Goal: Information Seeking & Learning: Learn about a topic

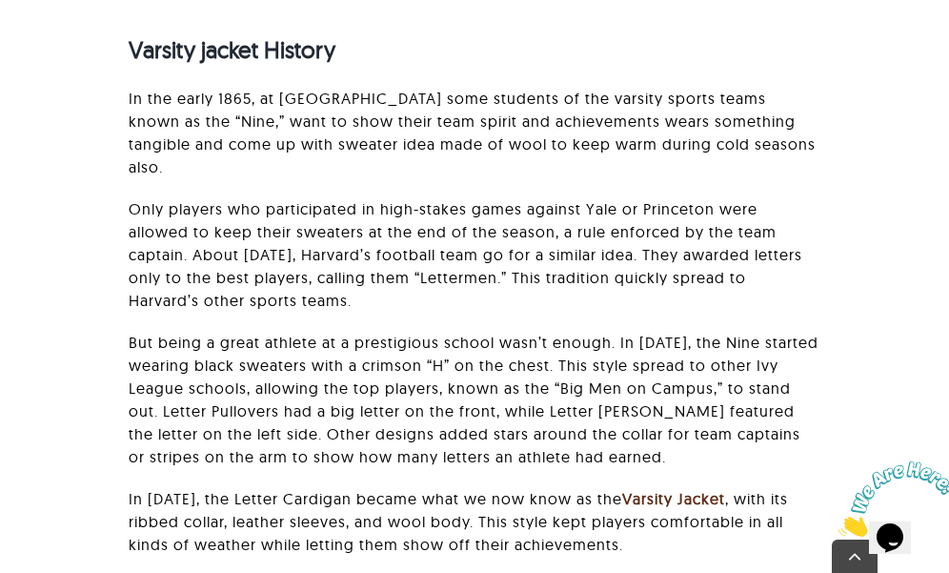
scroll to position [1661, 0]
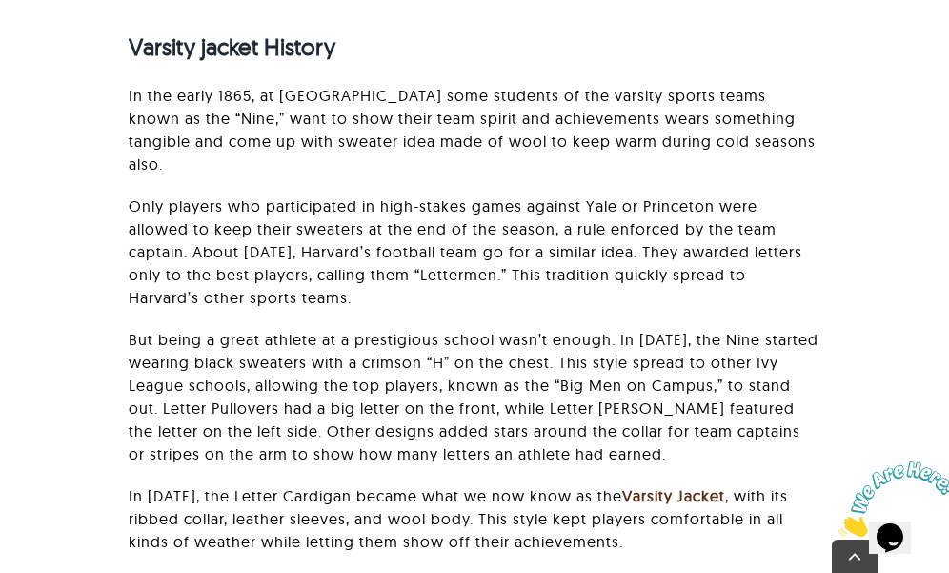
click at [314, 144] on p "In the early 1865, at [GEOGRAPHIC_DATA] some students of the varsity sports tea…" at bounding box center [475, 129] width 692 height 91
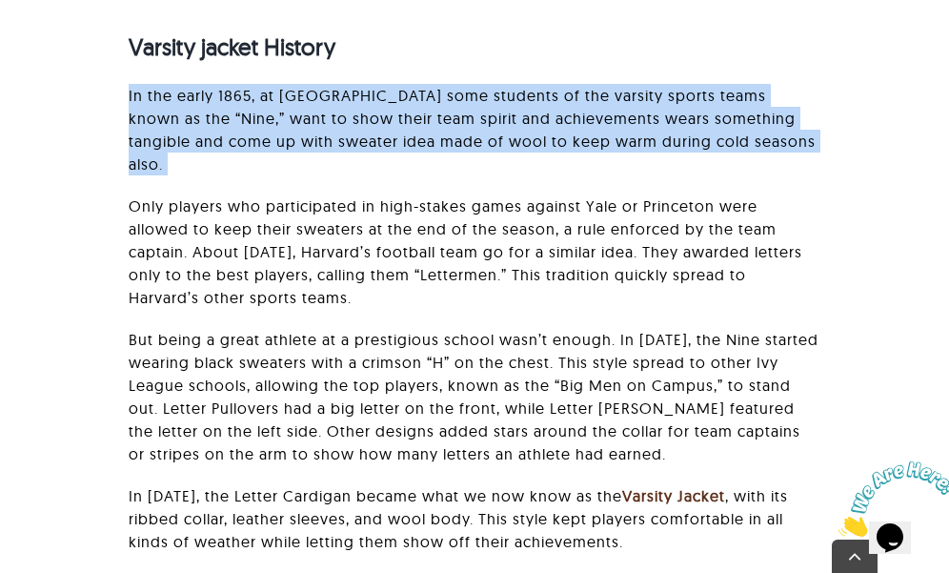
click at [314, 144] on p "In the early 1865, at [GEOGRAPHIC_DATA] some students of the varsity sports tea…" at bounding box center [475, 129] width 692 height 91
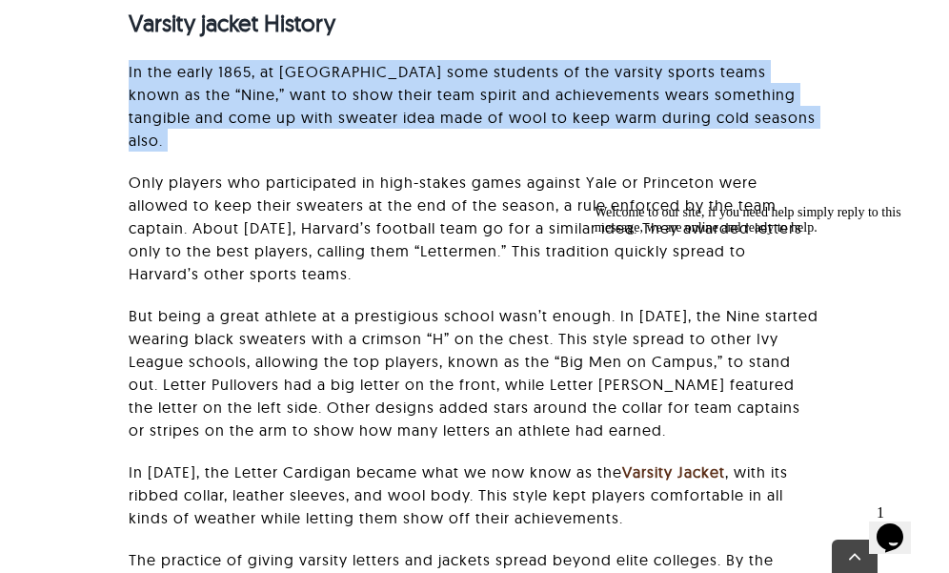
scroll to position [1684, 0]
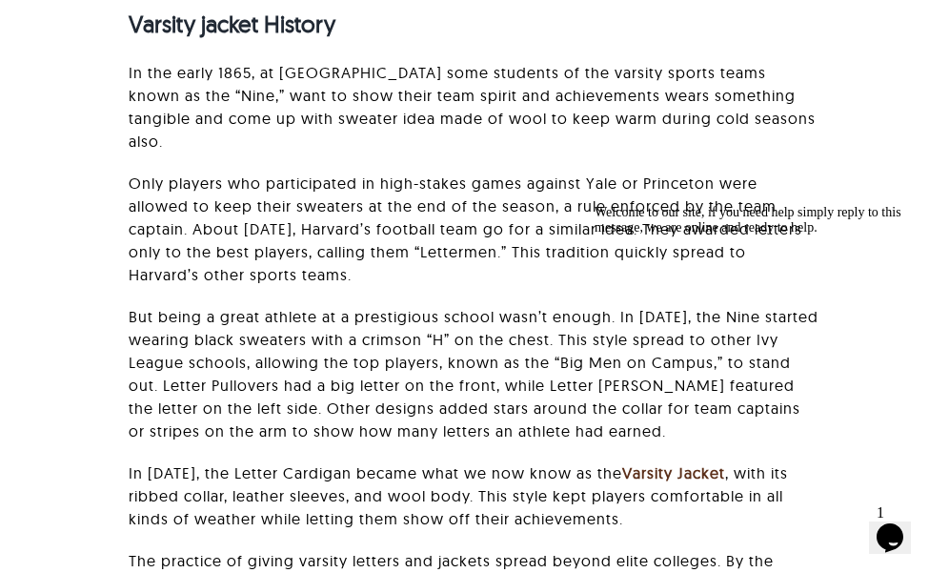
click at [305, 228] on p "Only players who participated in high-stakes games against Yale or Princeton we…" at bounding box center [475, 228] width 692 height 114
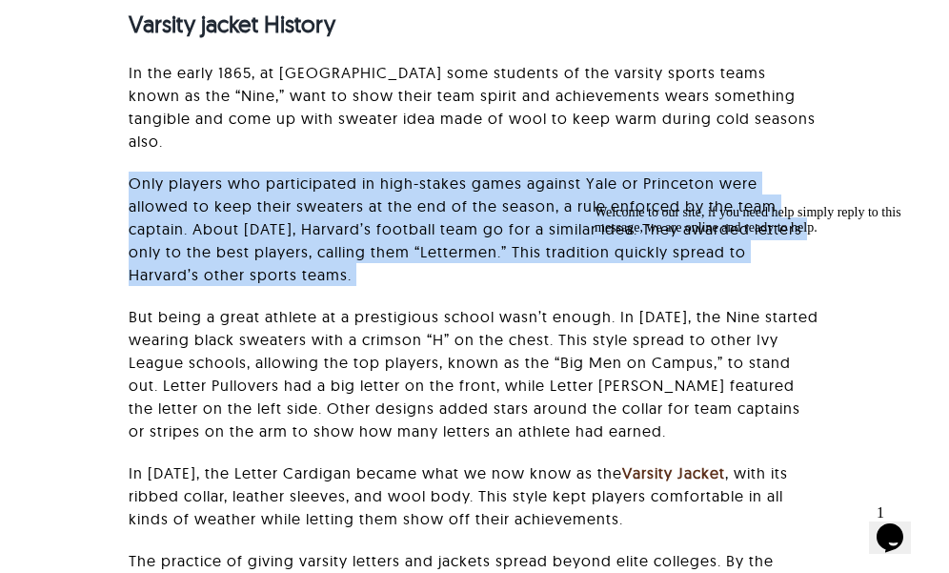
click at [305, 228] on p "Only players who participated in high-stakes games against Yale or Princeton we…" at bounding box center [475, 228] width 692 height 114
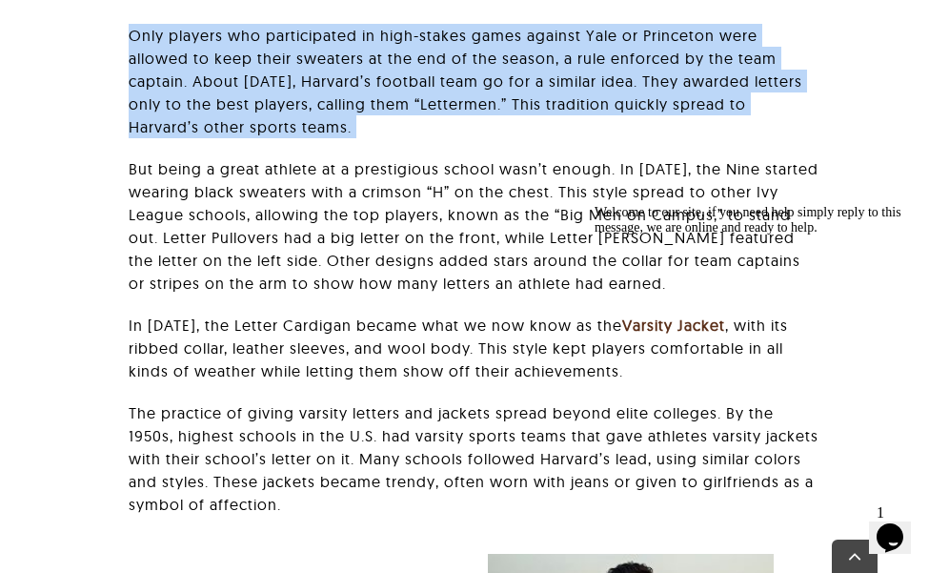
scroll to position [1833, 0]
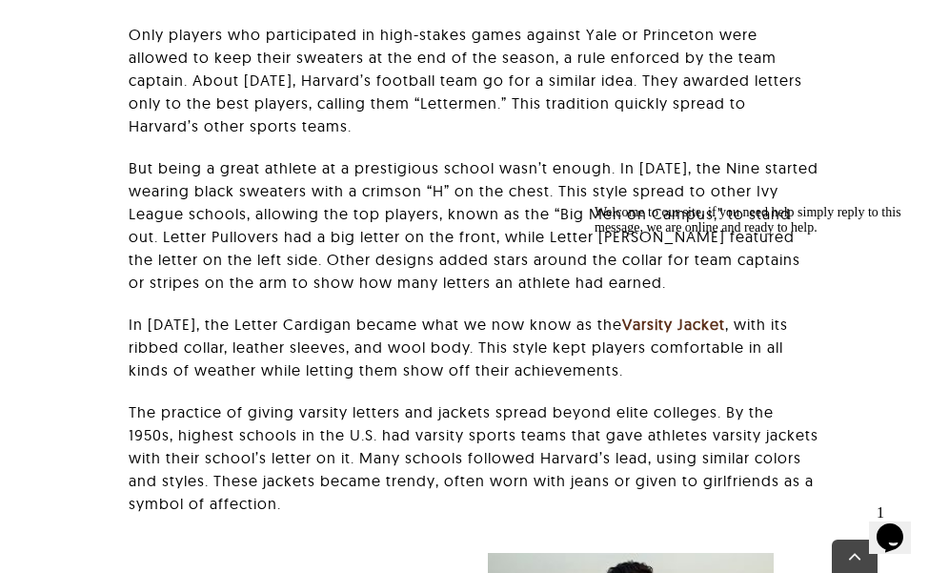
click at [305, 228] on p "But being a great athlete at a prestigious school wasn’t enough. In [DATE], the…" at bounding box center [475, 224] width 692 height 137
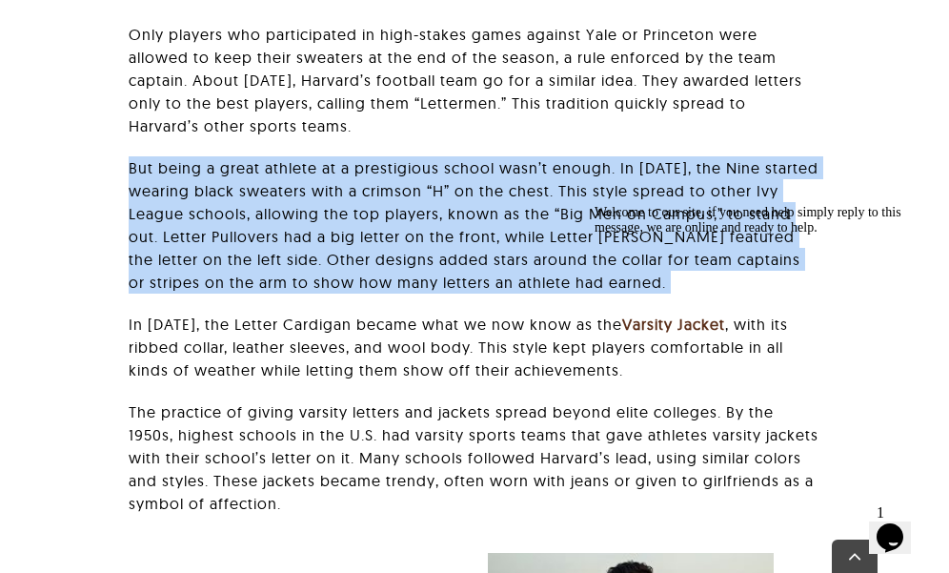
click at [305, 228] on p "But being a great athlete at a prestigious school wasn’t enough. In [DATE], the…" at bounding box center [475, 224] width 692 height 137
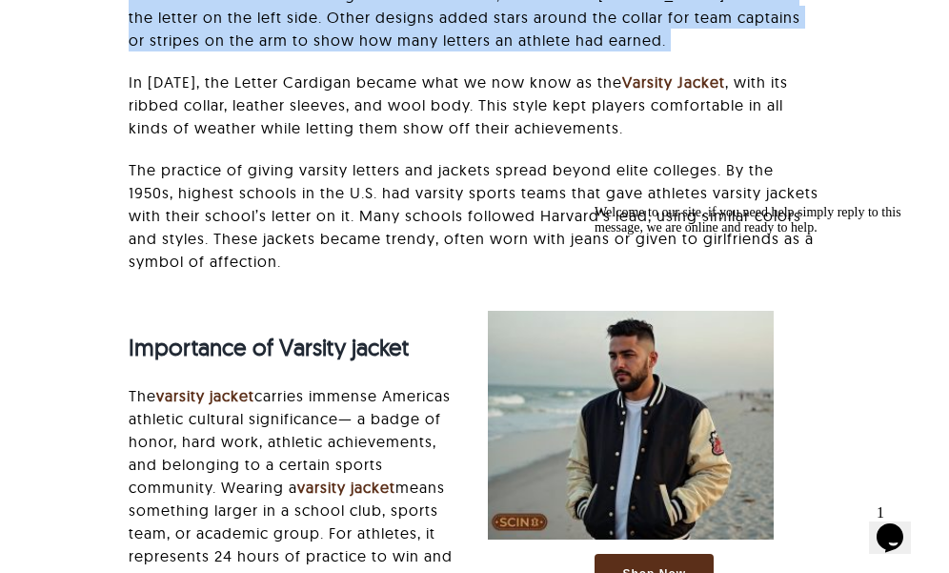
scroll to position [2063, 0]
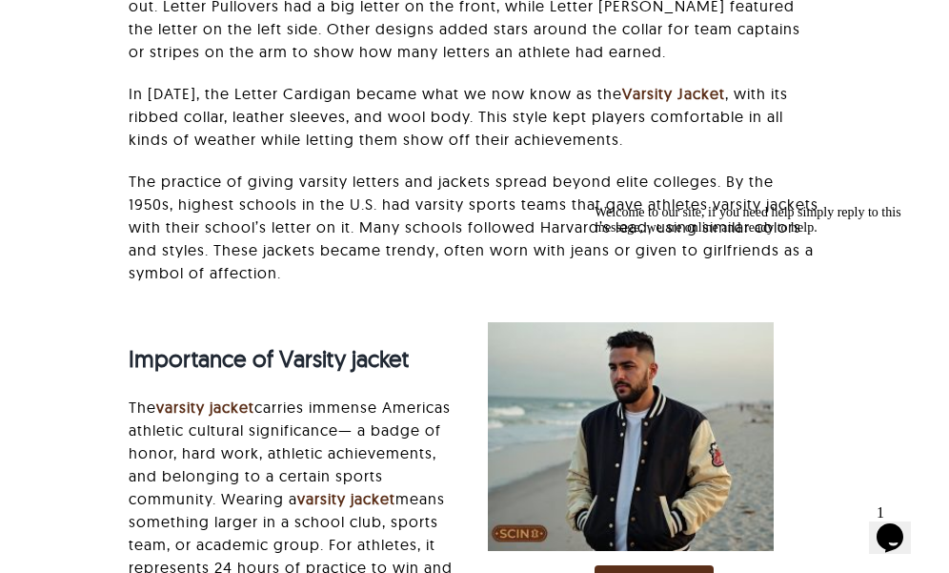
click at [334, 142] on p "In [DATE], the Letter Cardigan became what we now know as the Varsity Jacket , …" at bounding box center [475, 116] width 692 height 69
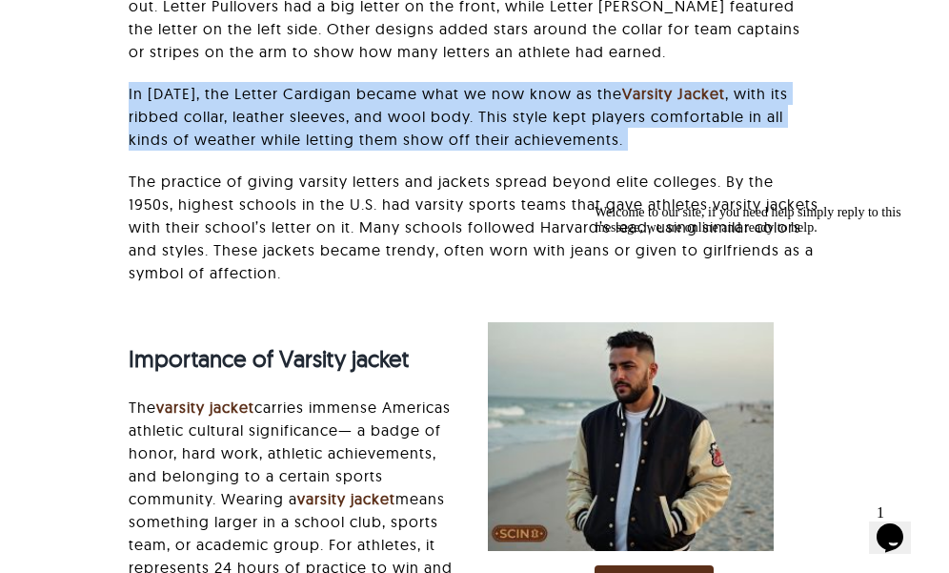
click at [334, 142] on p "In [DATE], the Letter Cardigan became what we now know as the Varsity Jacket , …" at bounding box center [475, 116] width 692 height 69
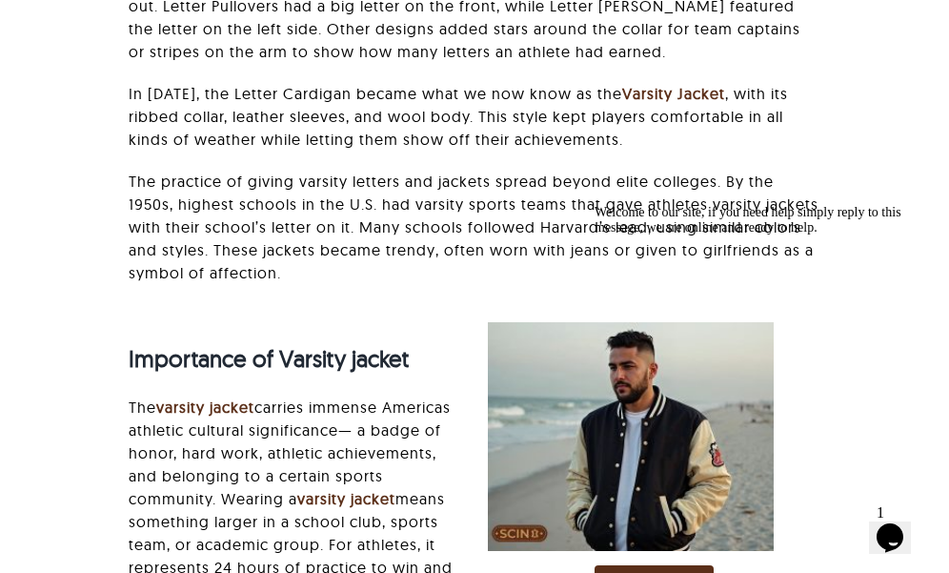
click at [339, 211] on p "The practice of giving varsity letters and jackets spread beyond elite colleges…" at bounding box center [475, 227] width 692 height 114
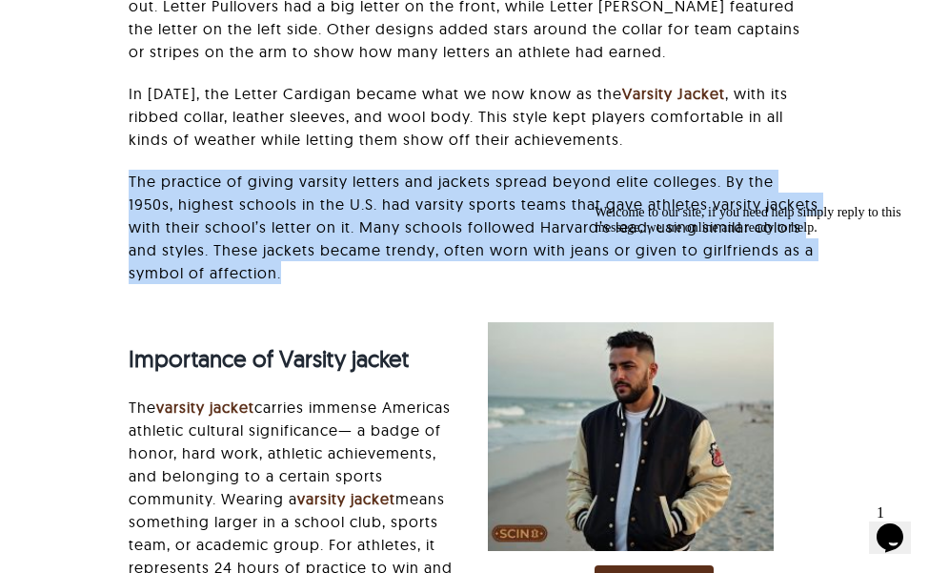
click at [339, 211] on p "The practice of giving varsity letters and jackets spread beyond elite colleges…" at bounding box center [475, 227] width 692 height 114
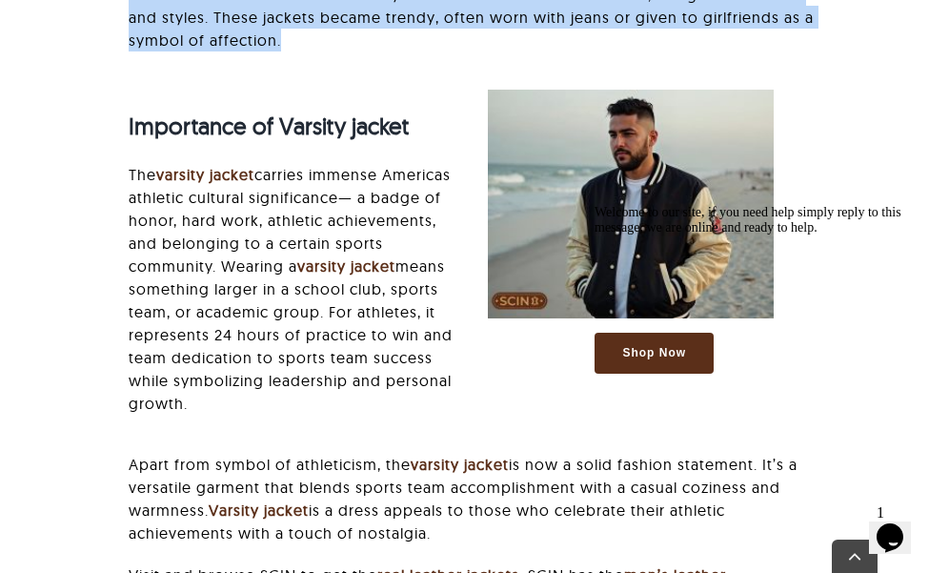
scroll to position [2297, 0]
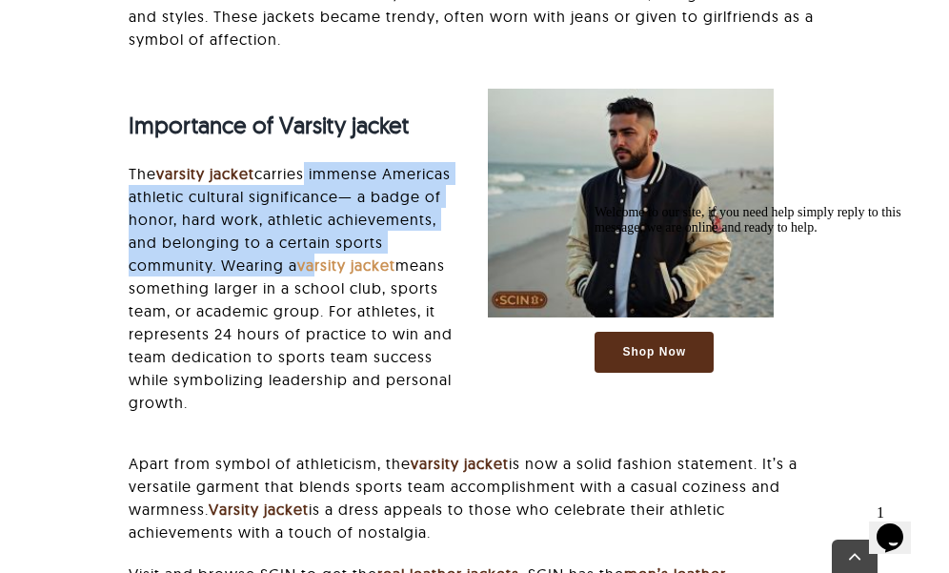
drag, startPoint x: 306, startPoint y: 182, endPoint x: 368, endPoint y: 268, distance: 105.8
click at [368, 268] on p "The varsity jacket carries immense Americas athletic cultural significance— a b…" at bounding box center [295, 288] width 332 height 252
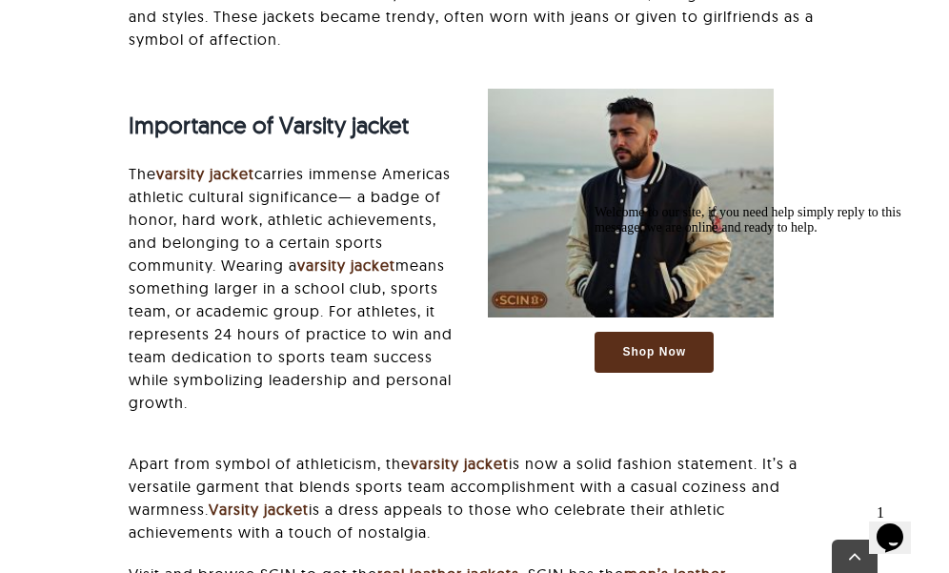
click at [297, 316] on p "The varsity jacket carries immense Americas athletic cultural significance— a b…" at bounding box center [295, 288] width 332 height 252
drag, startPoint x: 227, startPoint y: 302, endPoint x: 433, endPoint y: 407, distance: 230.9
click at [433, 407] on p "The varsity jacket carries immense Americas athletic cultural significance— a b…" at bounding box center [295, 288] width 332 height 252
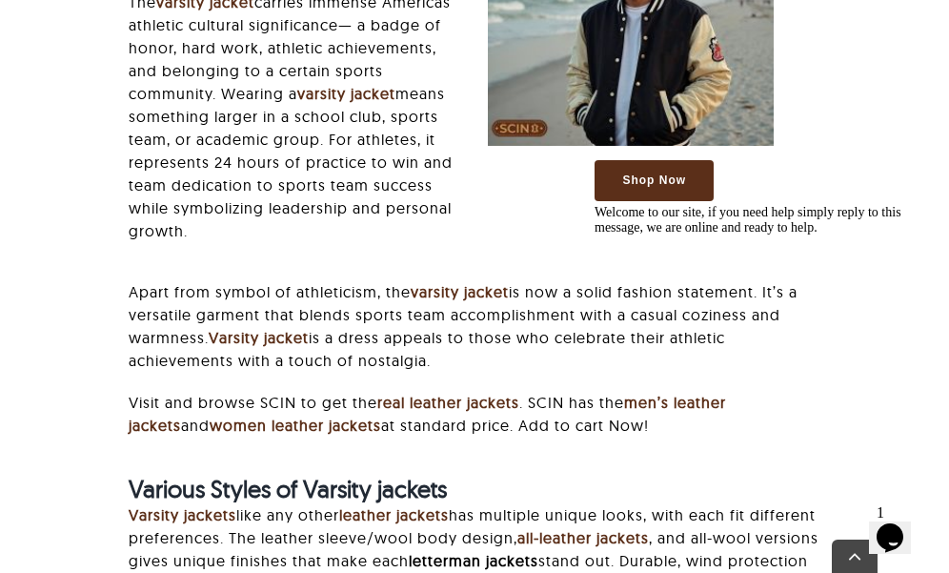
scroll to position [2503, 0]
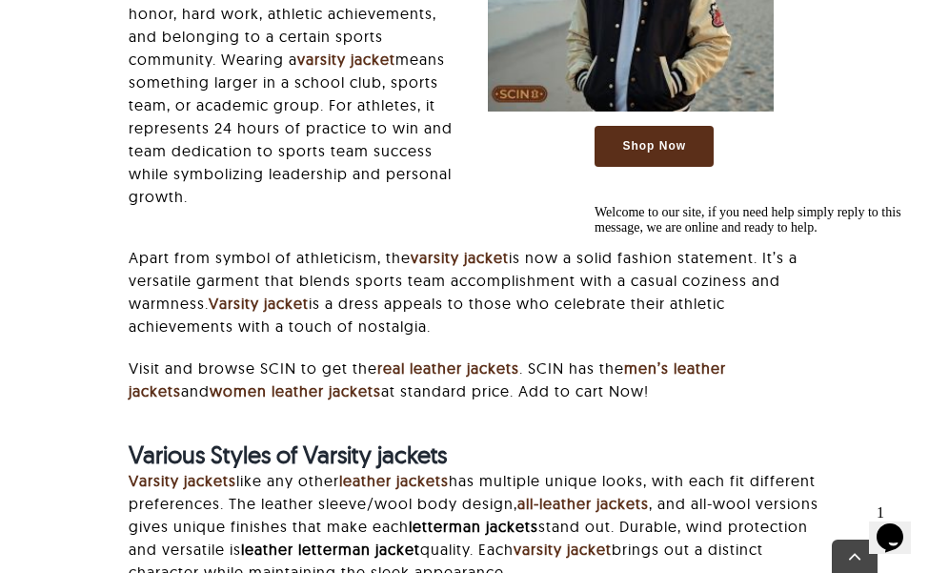
click at [391, 304] on p "Apart from symbol of athleticism, the varsity jacket is now a solid fashion sta…" at bounding box center [475, 291] width 692 height 91
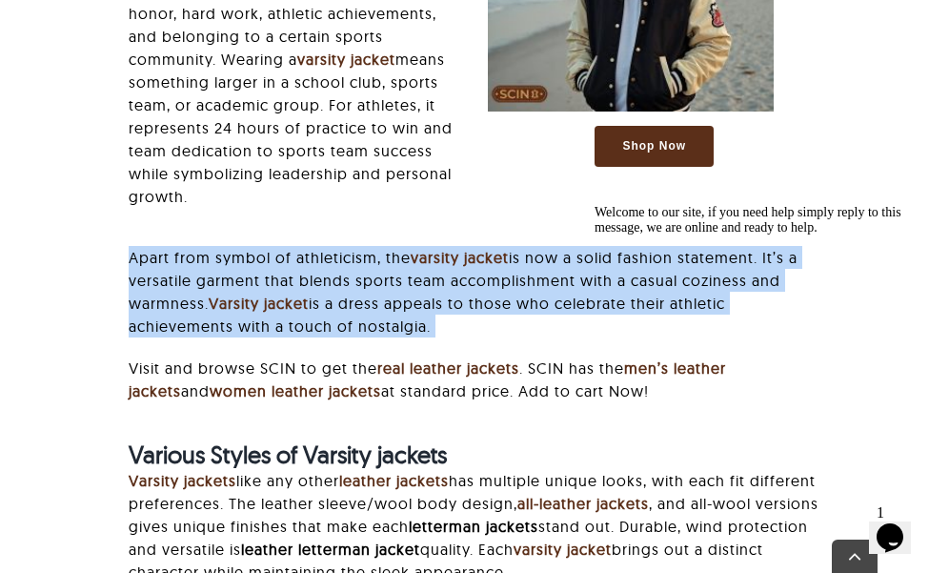
click at [391, 304] on p "Apart from symbol of athleticism, the varsity jacket is now a solid fashion sta…" at bounding box center [475, 291] width 692 height 91
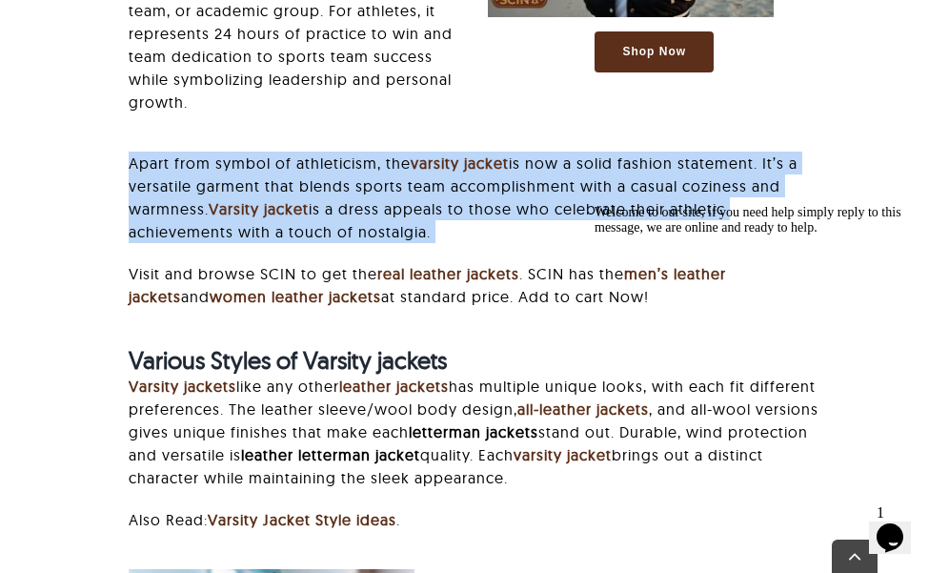
scroll to position [2598, 0]
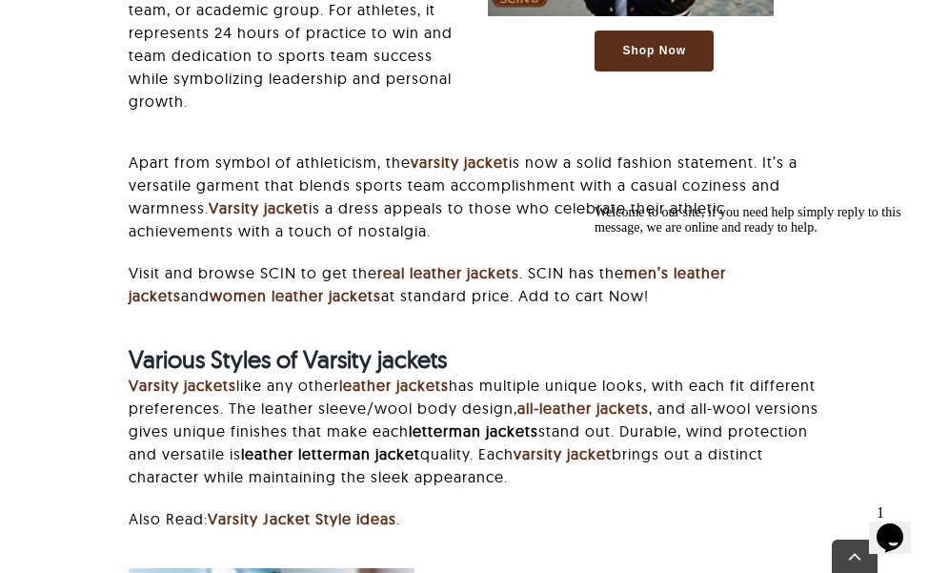
click at [466, 296] on p "Visit and browse SCIN to get the real leather jackets . SCIN has the men’s leat…" at bounding box center [475, 284] width 692 height 46
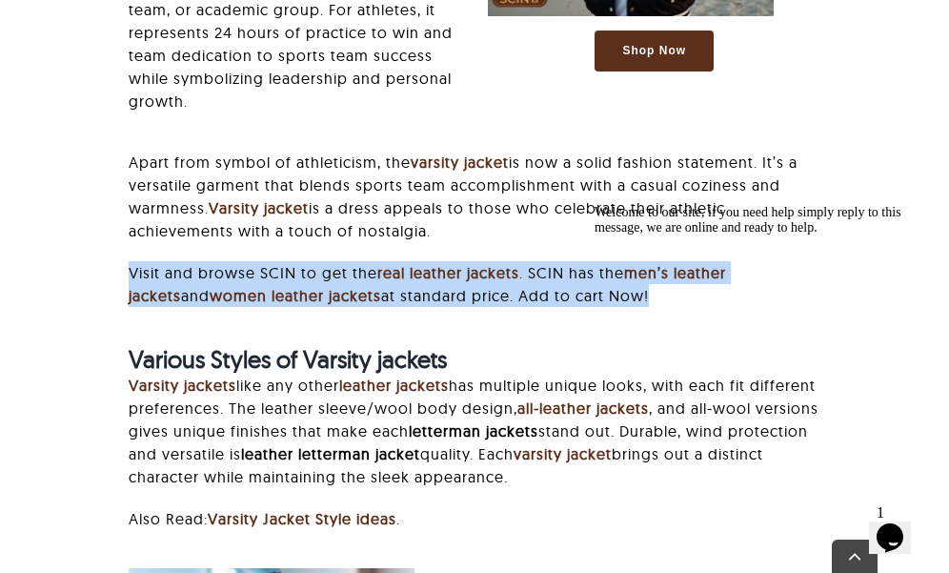
click at [466, 296] on p "Visit and browse SCIN to get the real leather jackets . SCIN has the men’s leat…" at bounding box center [475, 284] width 692 height 46
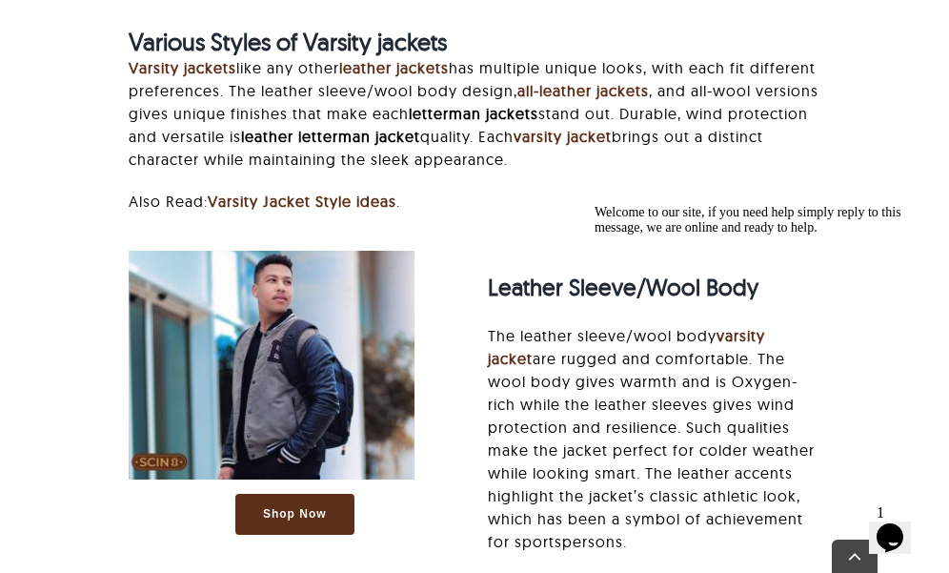
scroll to position [2916, 0]
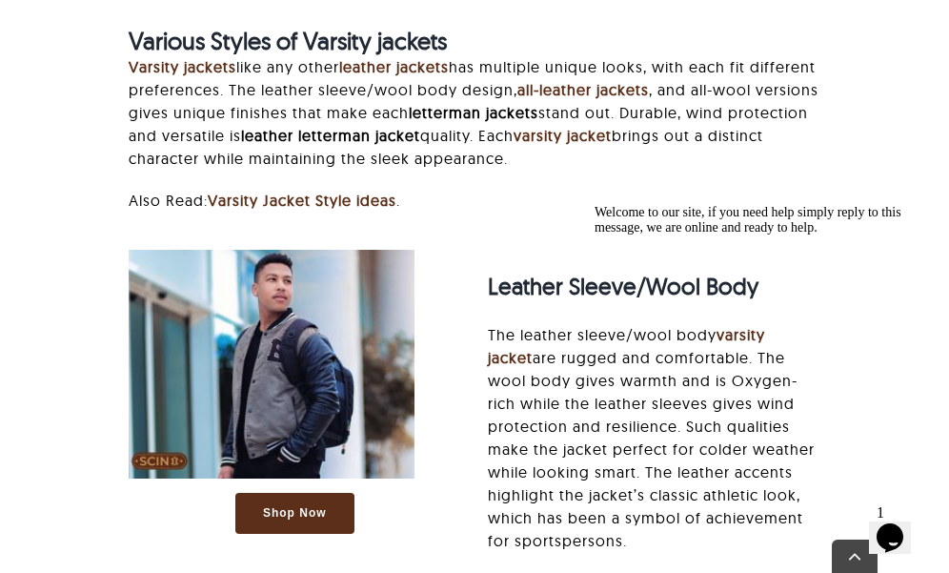
click at [394, 113] on p "Varsity jackets like any other leather jackets has multiple unique looks, with …" at bounding box center [475, 112] width 692 height 114
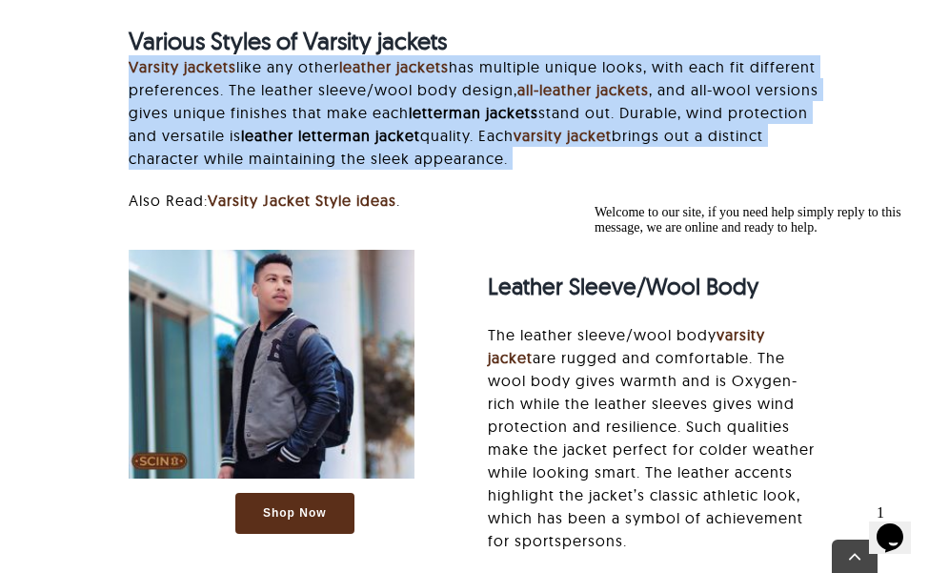
click at [394, 113] on p "Varsity jackets like any other leather jackets has multiple unique looks, with …" at bounding box center [475, 112] width 692 height 114
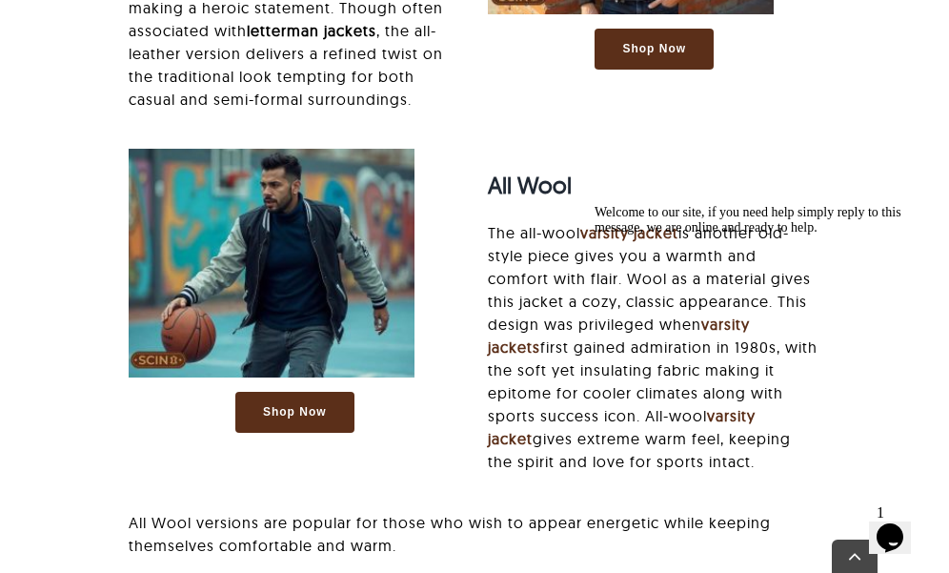
scroll to position [3805, 0]
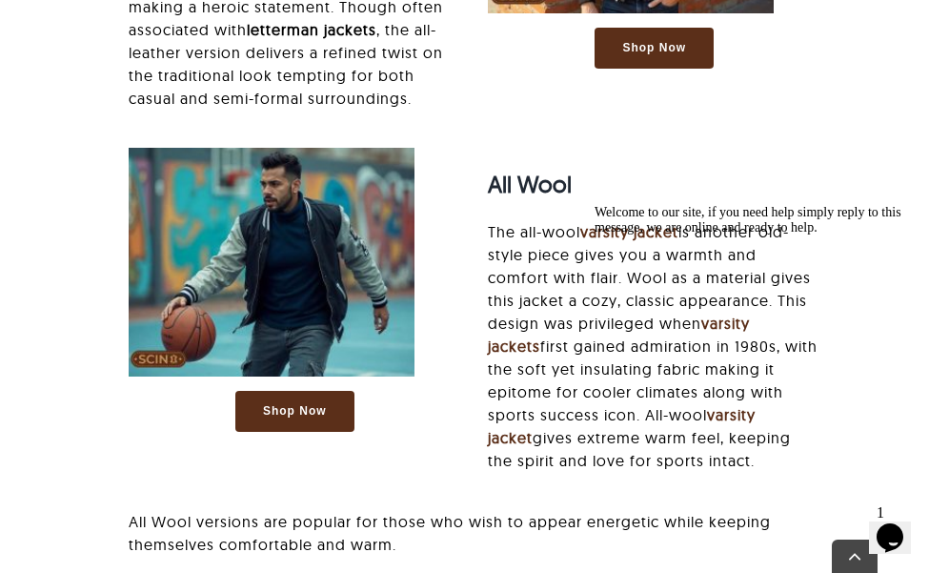
click at [548, 270] on p "The all-wool varsity jacket is another old-style piece gives you a warmth and c…" at bounding box center [654, 346] width 332 height 252
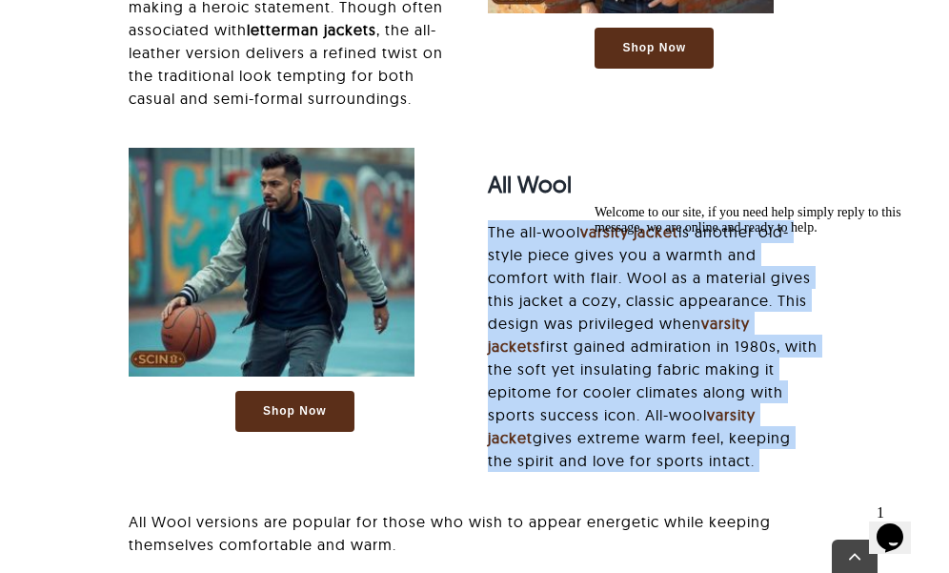
click at [548, 270] on p "The all-wool varsity jacket is another old-style piece gives you a warmth and c…" at bounding box center [654, 346] width 332 height 252
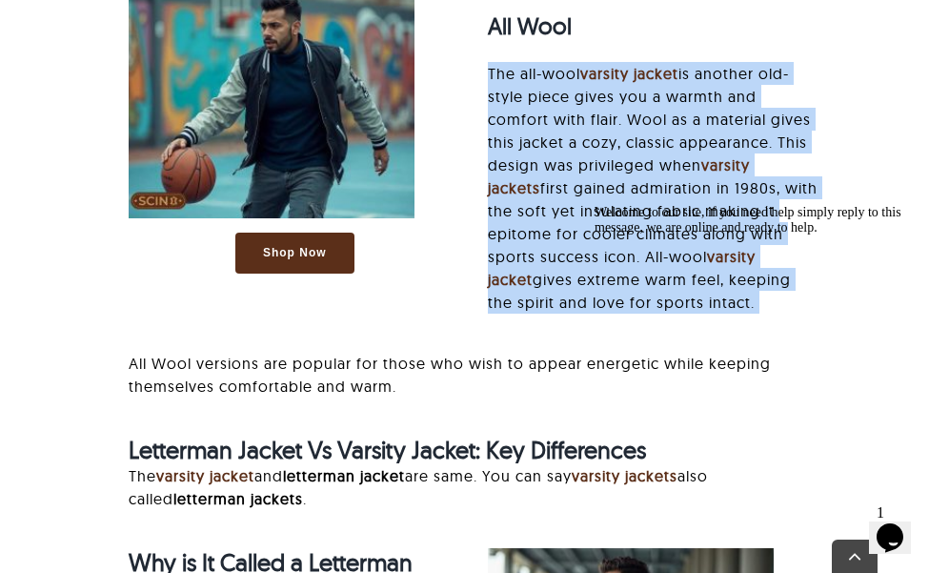
scroll to position [3964, 0]
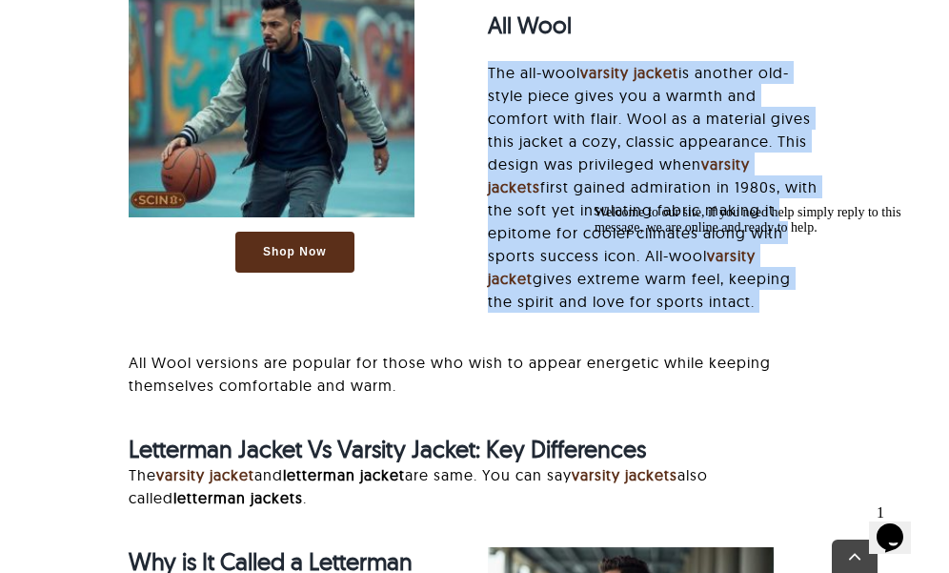
click at [548, 270] on p "The all-wool varsity jacket is another old-style piece gives you a warmth and c…" at bounding box center [654, 187] width 332 height 252
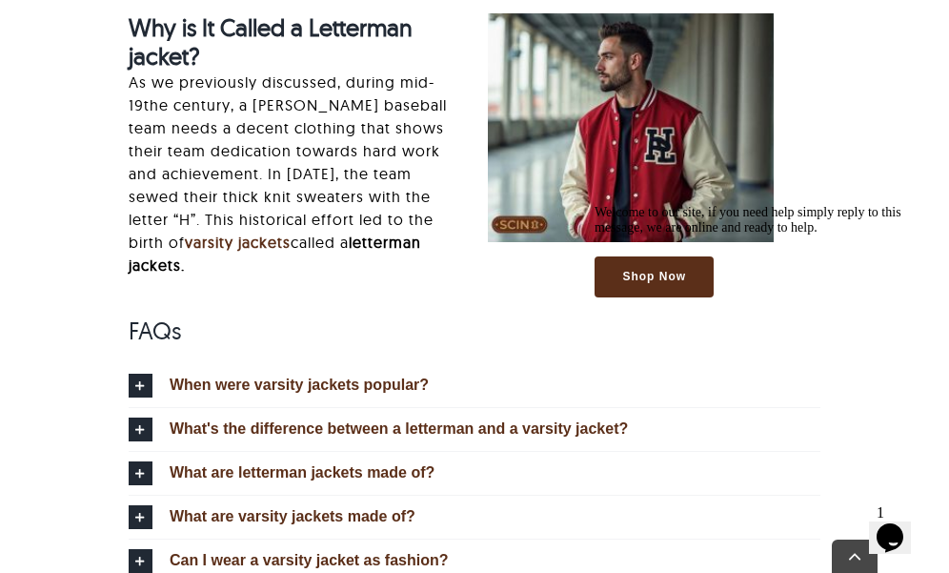
scroll to position [4498, 0]
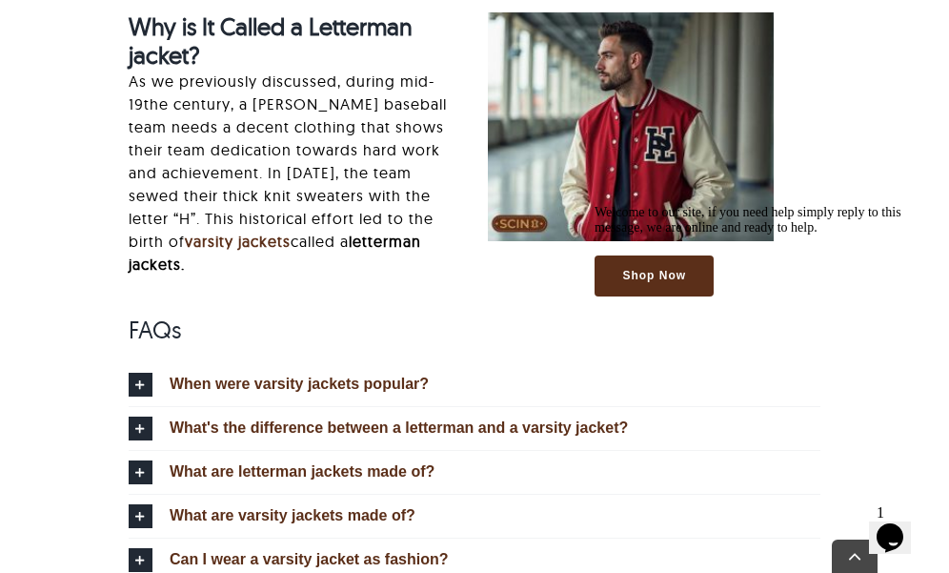
click at [280, 153] on p "As we previously discussed, during mid-19the century, a [PERSON_NAME] baseball …" at bounding box center [295, 173] width 332 height 206
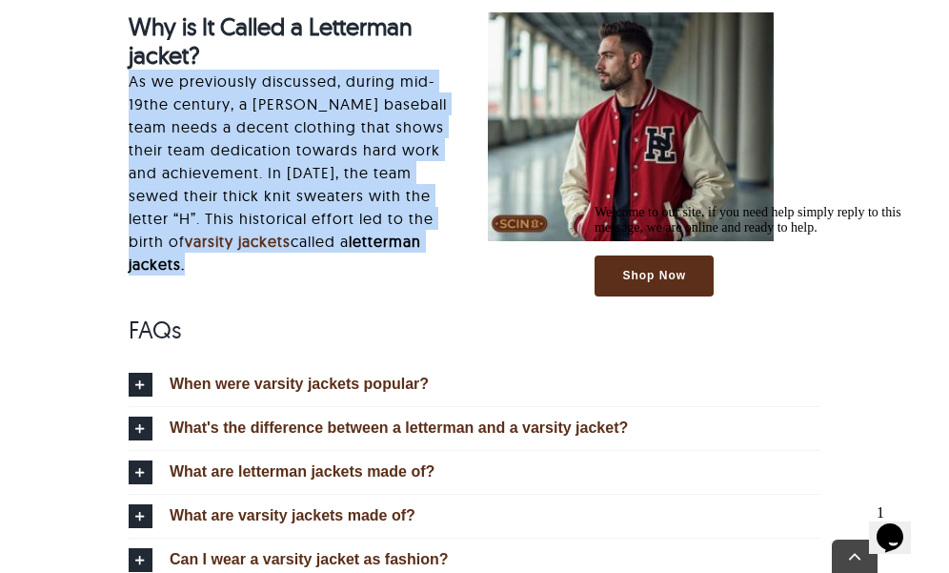
click at [280, 153] on p "As we previously discussed, during mid-19the century, a [PERSON_NAME] baseball …" at bounding box center [295, 173] width 332 height 206
click at [107, 211] on div "Letterman Jacket Vs Varsity Jacket: Key Differences The varsity jacket and lett…" at bounding box center [474, 107] width 749 height 415
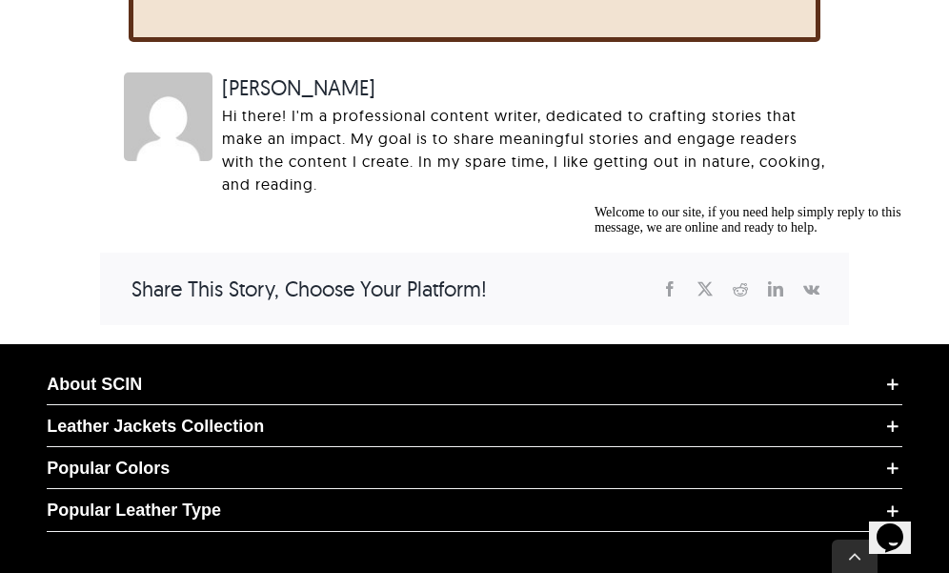
scroll to position [5337, 0]
